Goal: Transaction & Acquisition: Purchase product/service

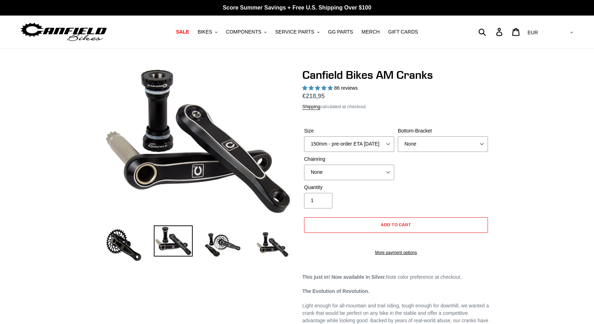
select select "highest-rating"
click at [220, 248] on img at bounding box center [222, 245] width 39 height 39
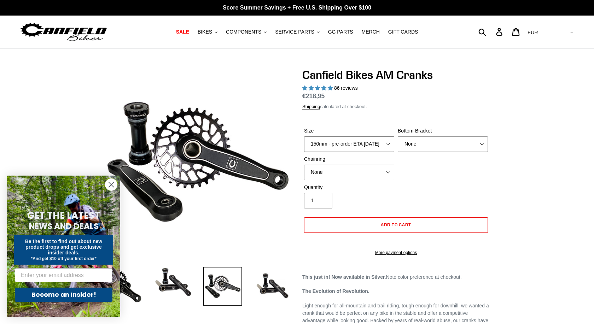
click at [304, 137] on select "150mm - pre-order ETA [DATE] 155mm - pre-order ETA [DATE] 160mm - pre-order ETA…" at bounding box center [349, 145] width 90 height 16
click option "150mm - pre-order ETA [DATE]" at bounding box center [0, 0] width 0 height 0
click at [304, 165] on select "None 30t Round (Boost 148) 30t Oval (Boost 148) 32t Round (Boost 148) 32t Oval …" at bounding box center [349, 173] width 90 height 16
select select "30t Round (Boost 148)"
click option "30t Round (Boost 148)" at bounding box center [0, 0] width 0 height 0
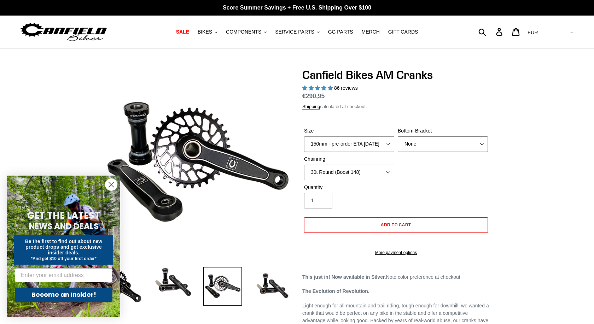
click at [398, 137] on select "None BSA Threaded 68/73mm Press Fit PF92" at bounding box center [443, 145] width 90 height 16
click option "Press Fit PF92" at bounding box center [0, 0] width 0 height 0
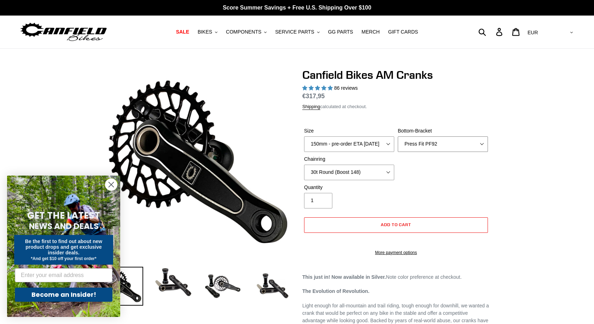
click at [398, 137] on select "None BSA Threaded 68/73mm Press Fit PF92" at bounding box center [443, 145] width 90 height 16
click option "Press Fit PF92" at bounding box center [0, 0] width 0 height 0
click at [398, 137] on select "None BSA Threaded 68/73mm Press Fit PF92" at bounding box center [443, 145] width 90 height 16
click option "BSA Threaded 68/73mm" at bounding box center [0, 0] width 0 height 0
click at [398, 137] on select "None BSA Threaded 68/73mm Press Fit PF92" at bounding box center [443, 145] width 90 height 16
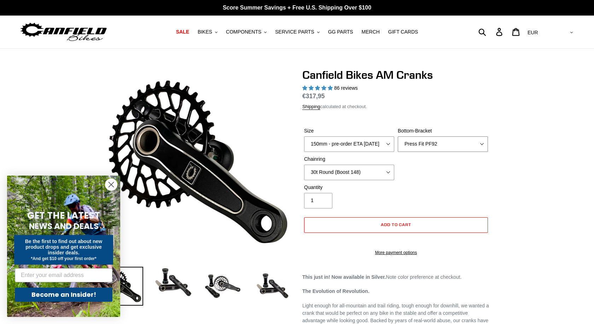
click option "Press Fit PF92" at bounding box center [0, 0] width 0 height 0
click at [398, 137] on select "None BSA Threaded 68/73mm Press Fit PF92" at bounding box center [443, 145] width 90 height 16
select select "None"
click option "None" at bounding box center [0, 0] width 0 height 0
